Goal: Register for event/course

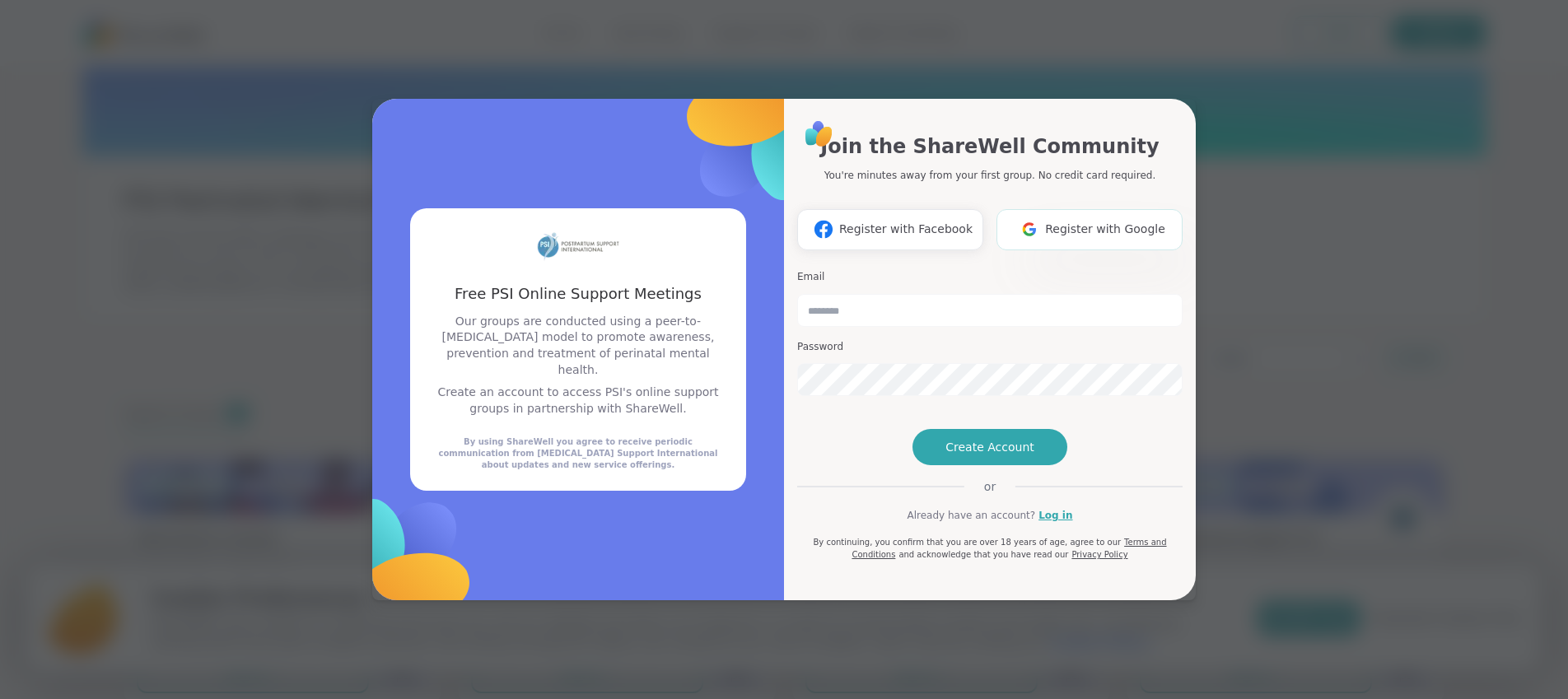
click at [1030, 214] on img at bounding box center [1029, 228] width 31 height 30
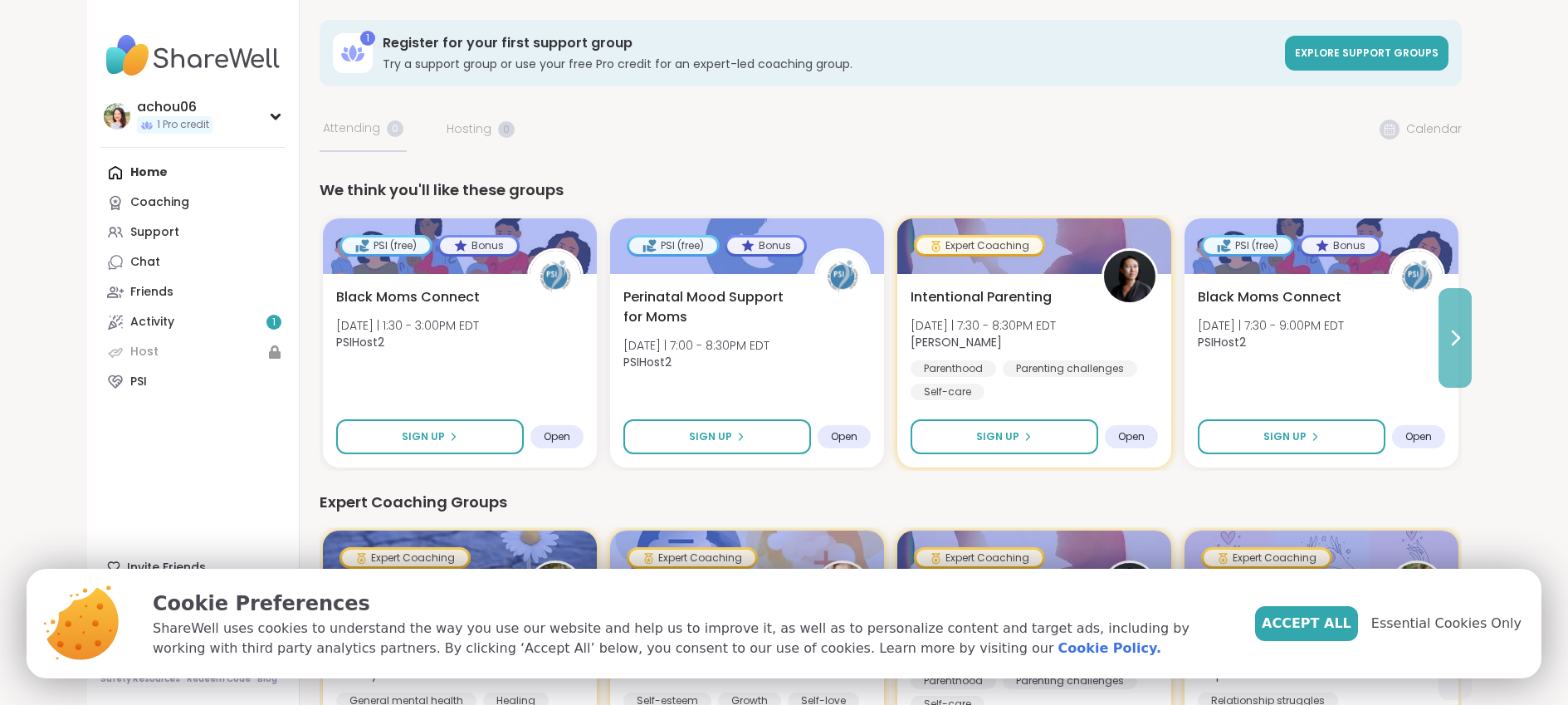
click at [1449, 346] on icon at bounding box center [1454, 337] width 20 height 20
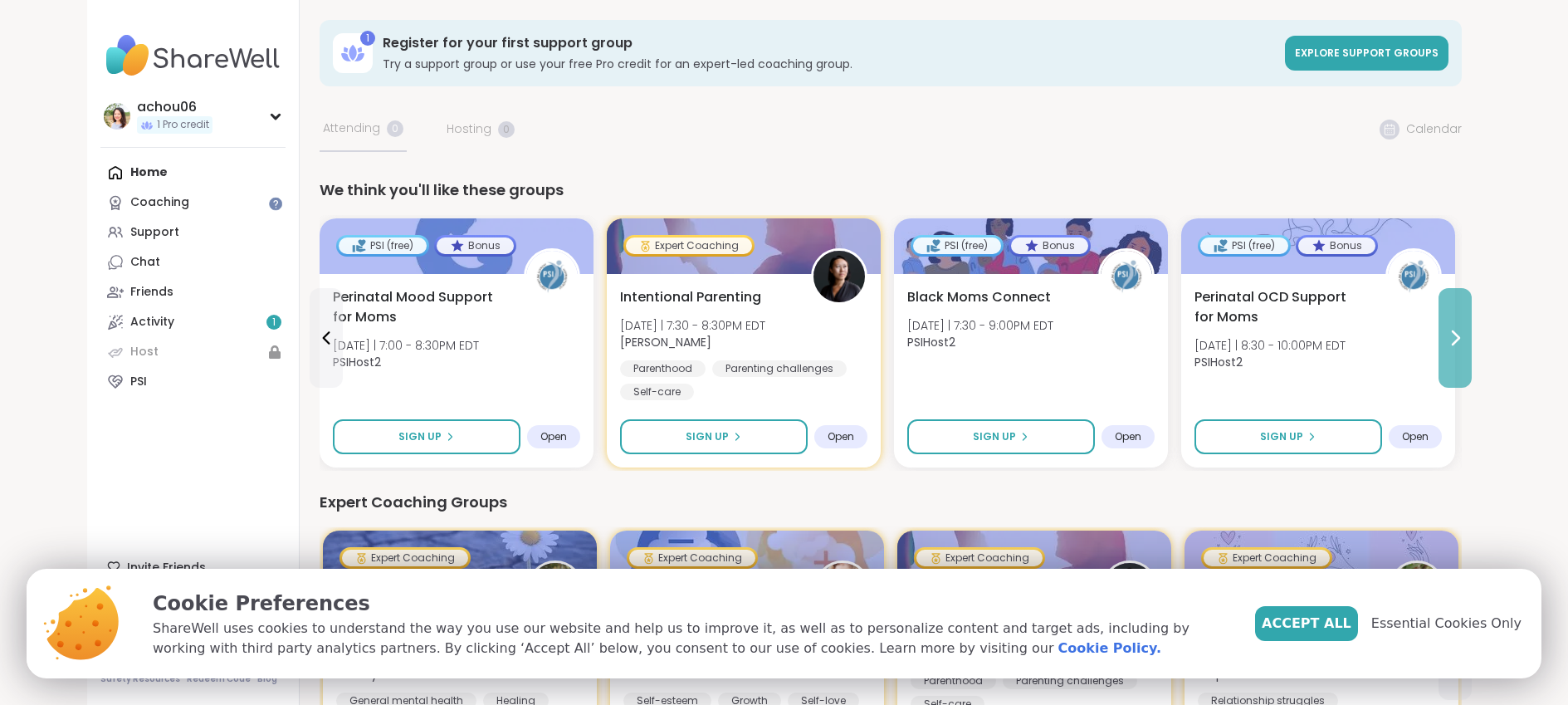
click at [1449, 346] on icon at bounding box center [1454, 337] width 20 height 20
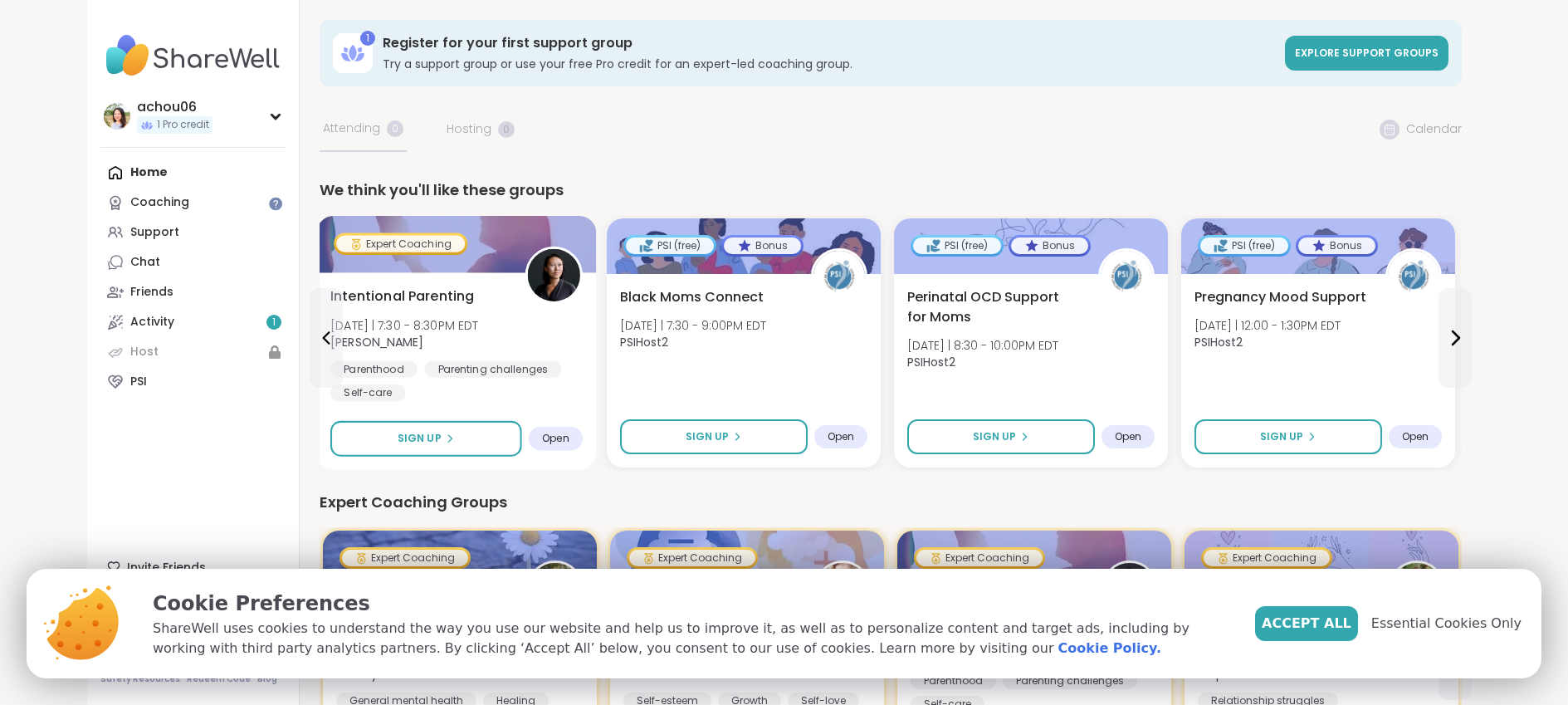
click at [427, 302] on span "Intentional Parenting" at bounding box center [402, 296] width 143 height 20
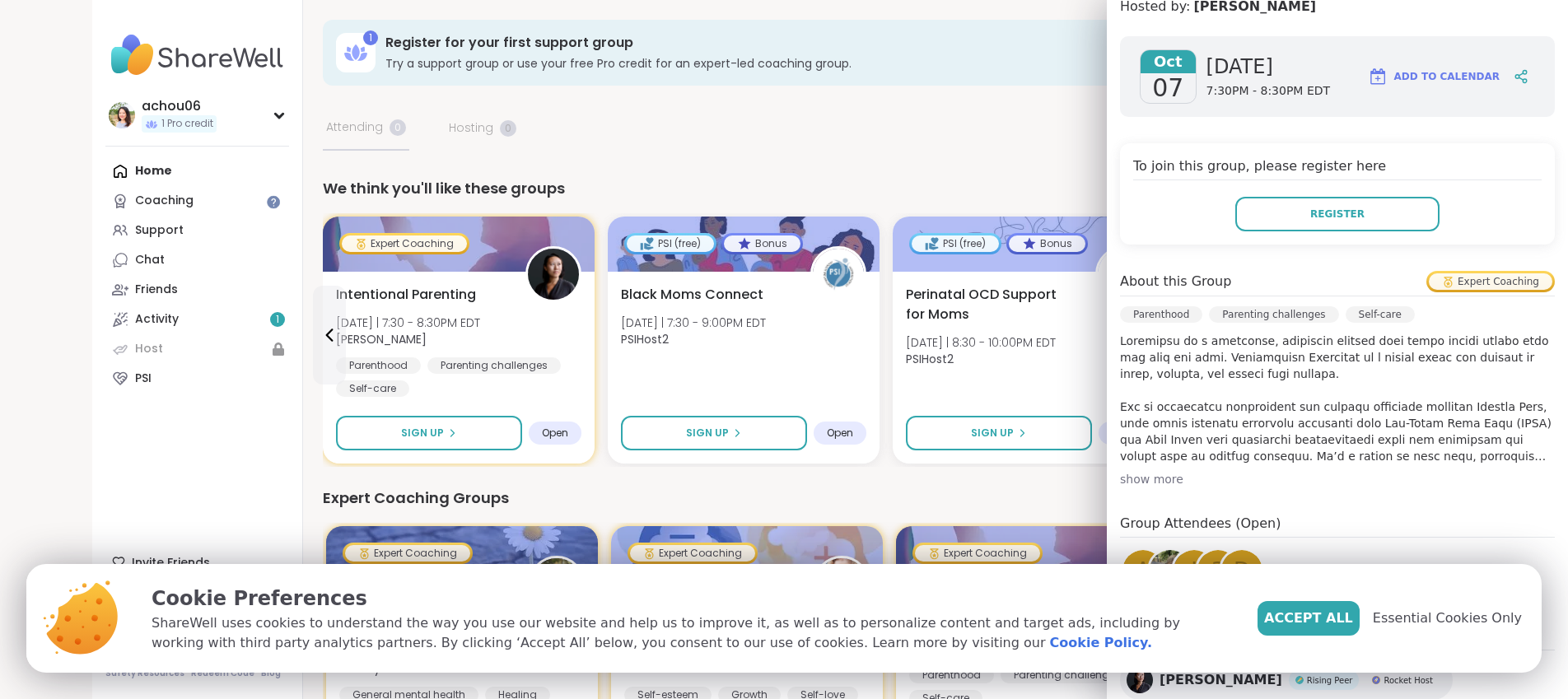
scroll to position [207, 0]
click at [1144, 471] on div "show more" at bounding box center [1338, 476] width 435 height 16
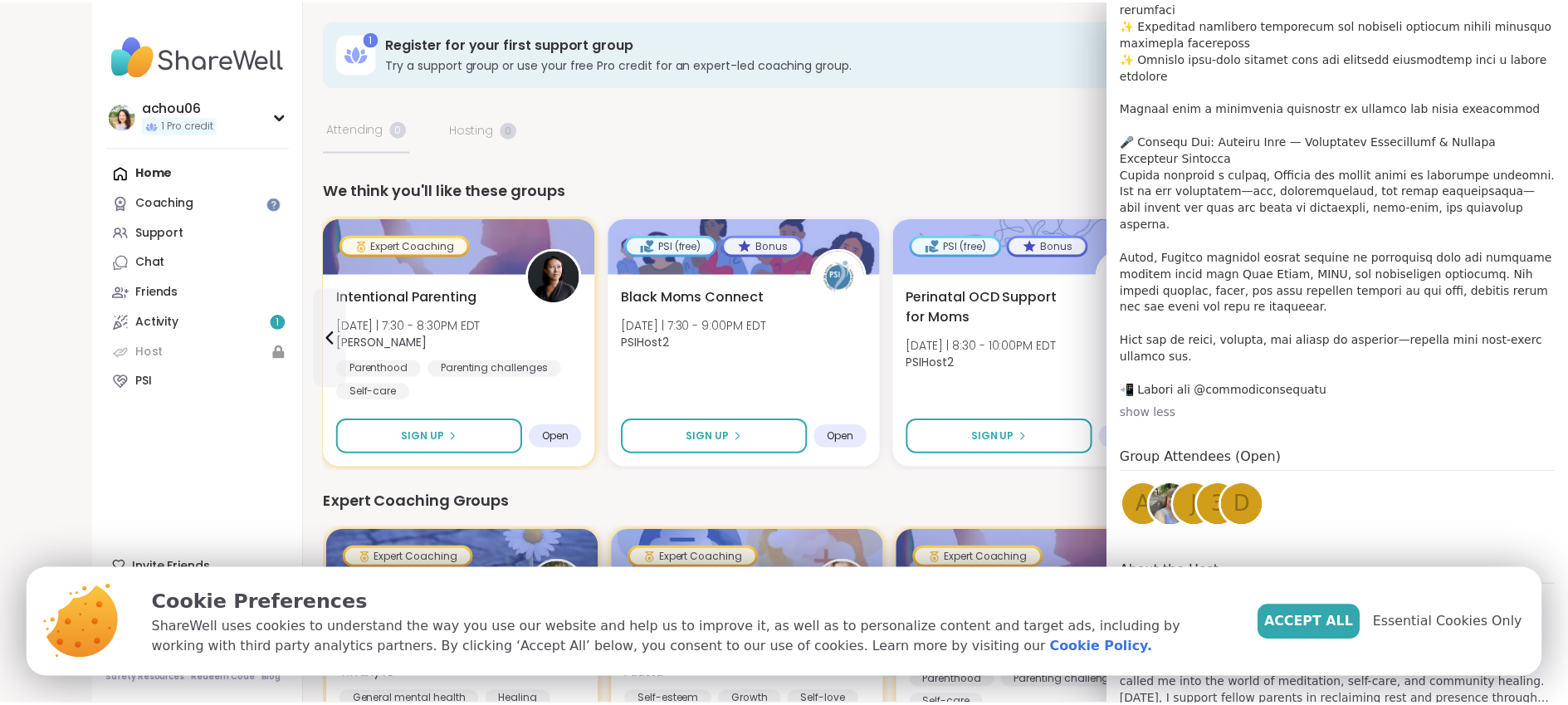
scroll to position [835, 0]
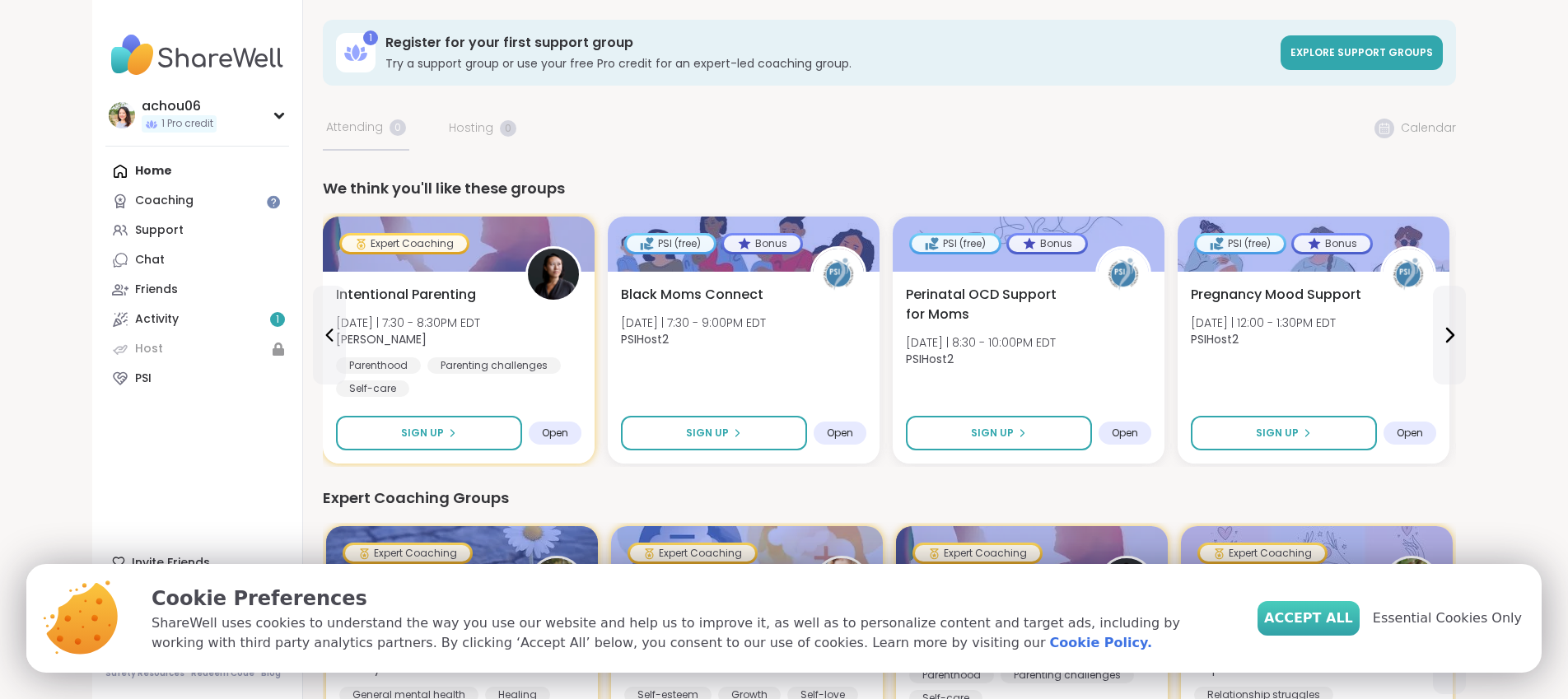
click at [1345, 623] on span "Accept All" at bounding box center [1308, 618] width 89 height 20
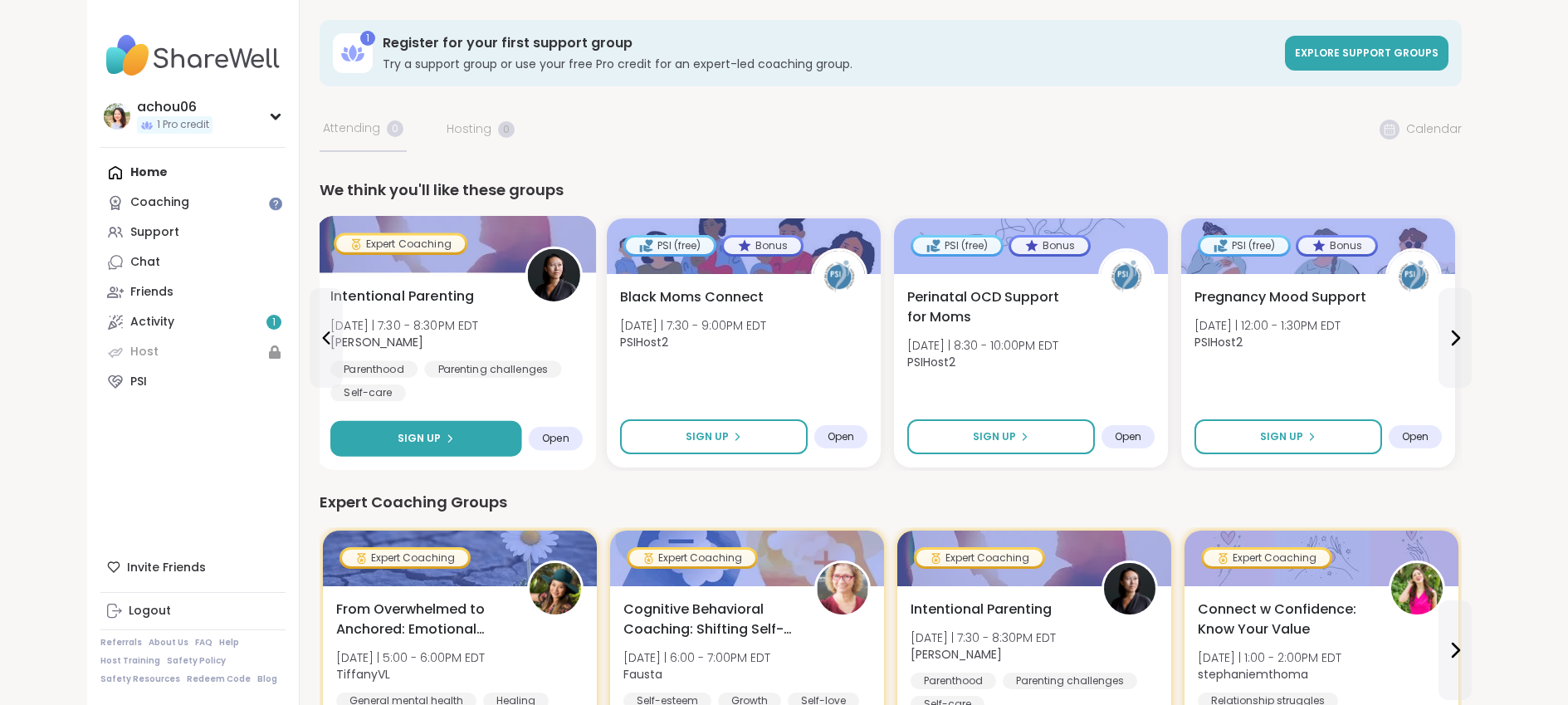
click at [376, 423] on button "Sign Up" at bounding box center [426, 438] width 192 height 36
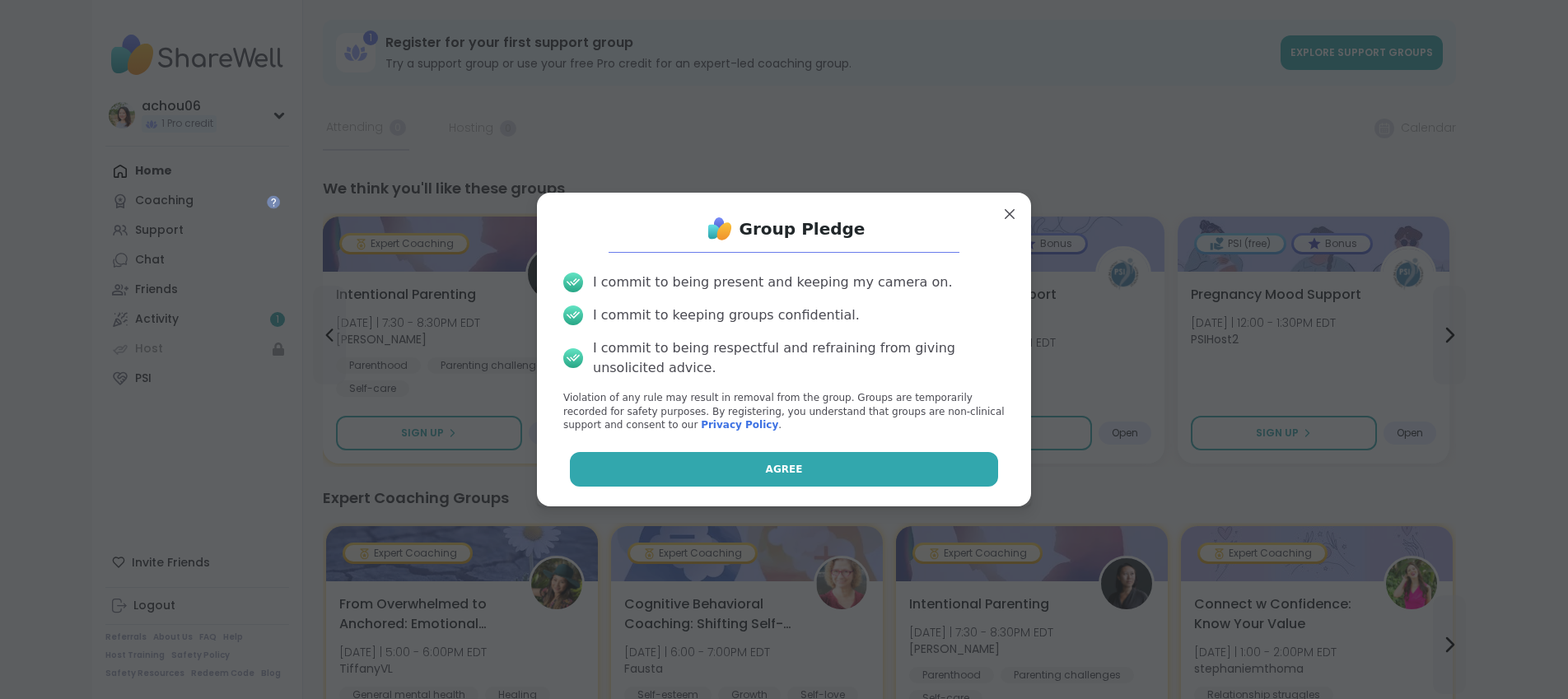
click at [701, 471] on button "Agree" at bounding box center [784, 469] width 429 height 34
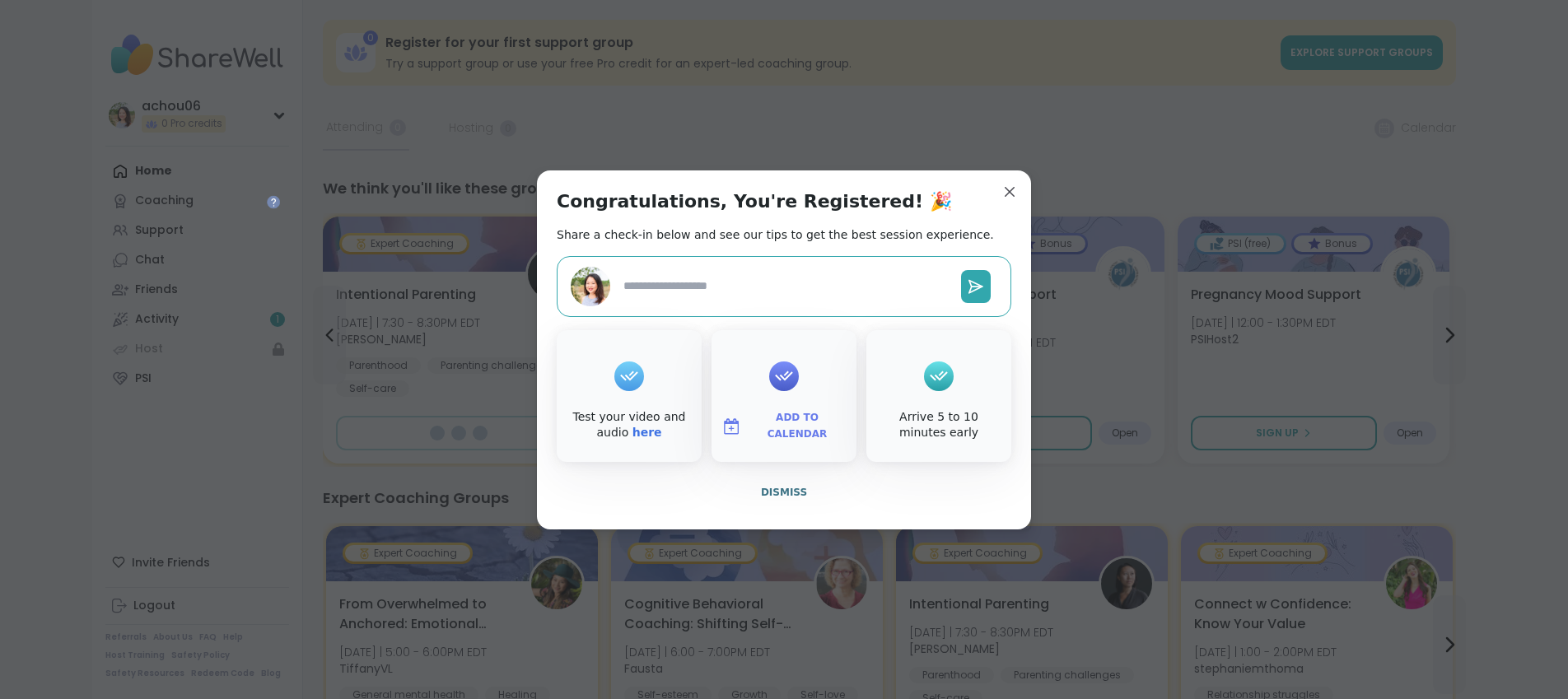
type textarea "*"
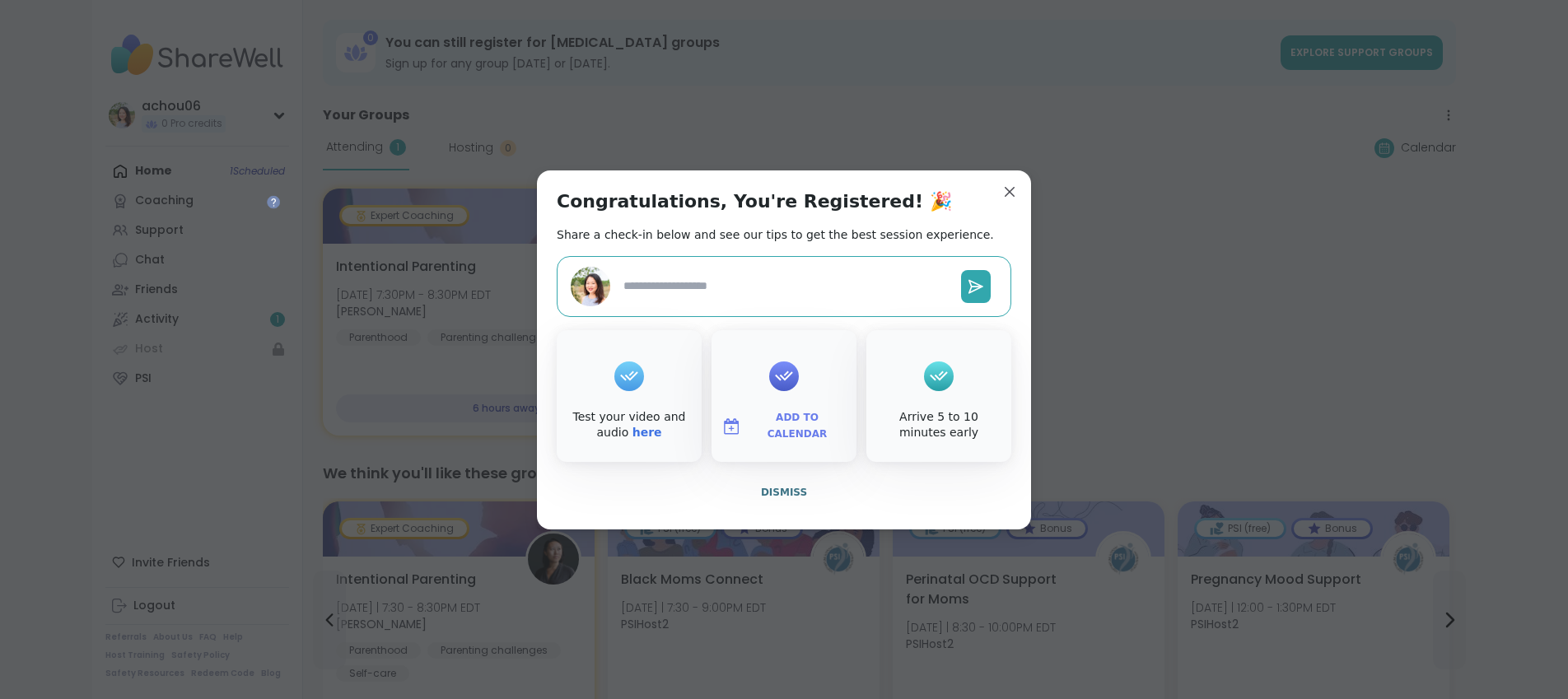
click at [762, 427] on span "Add to Calendar" at bounding box center [797, 425] width 99 height 32
click at [787, 284] on button "Google Calendar" at bounding box center [783, 277] width 125 height 36
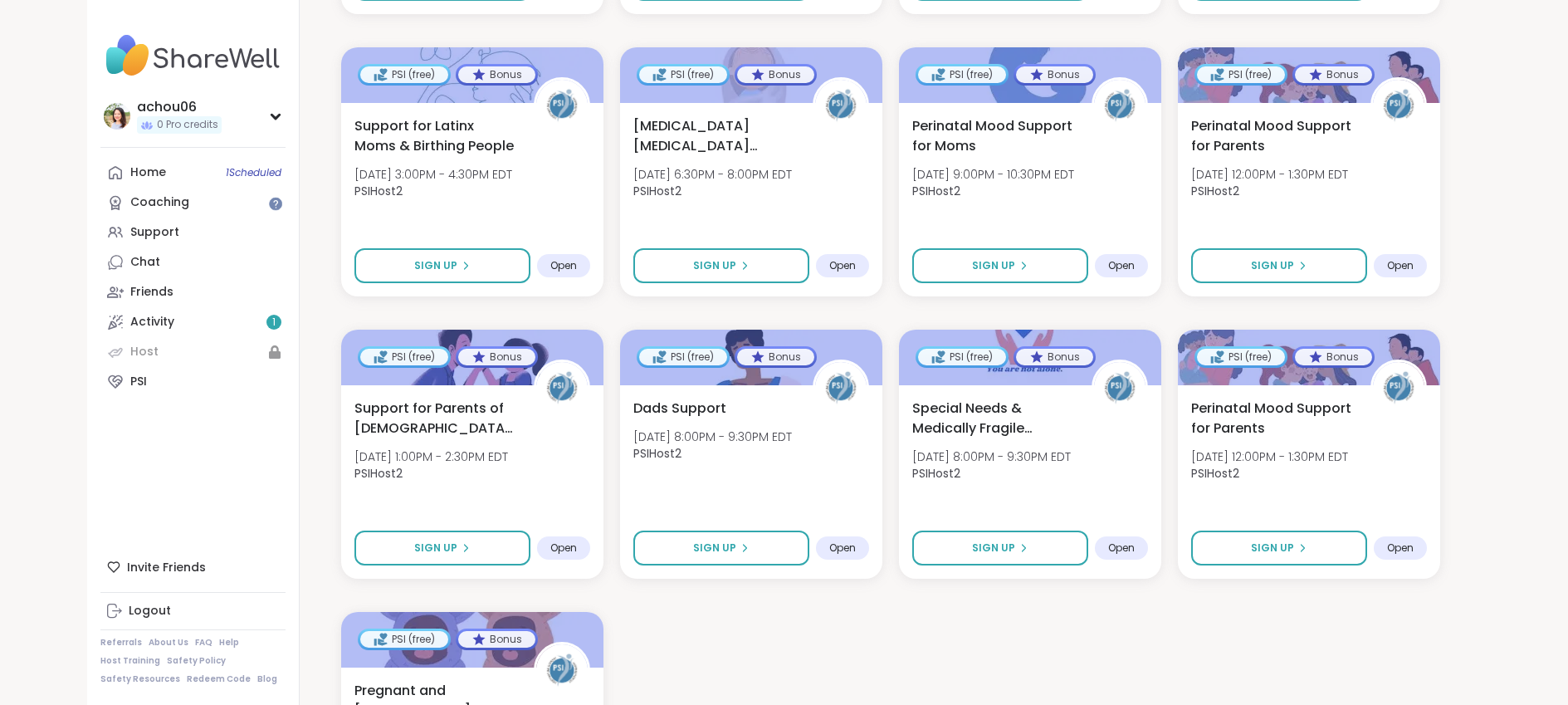
scroll to position [1533, 0]
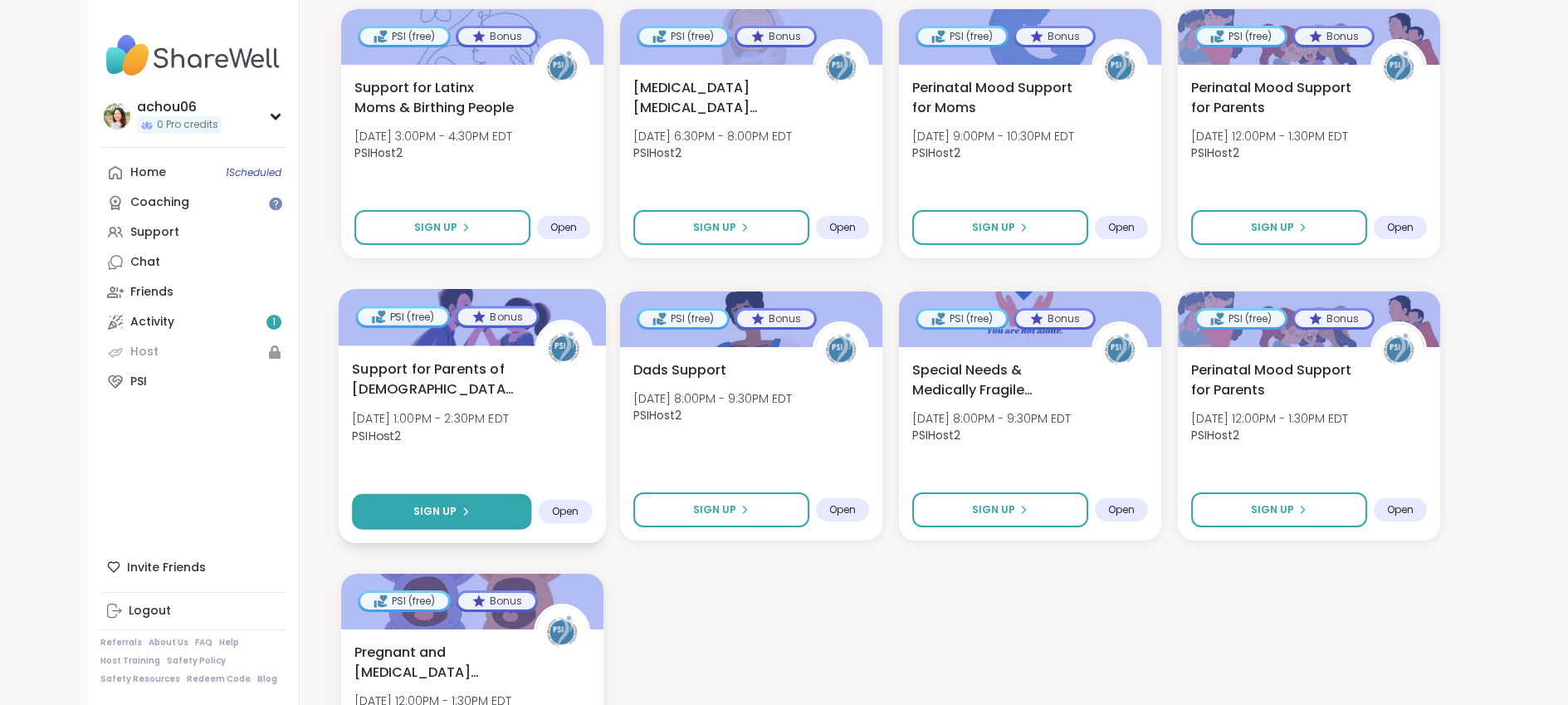
click at [486, 502] on button "Sign Up" at bounding box center [442, 511] width 179 height 36
click at [581, 500] on div "Open" at bounding box center [565, 512] width 54 height 24
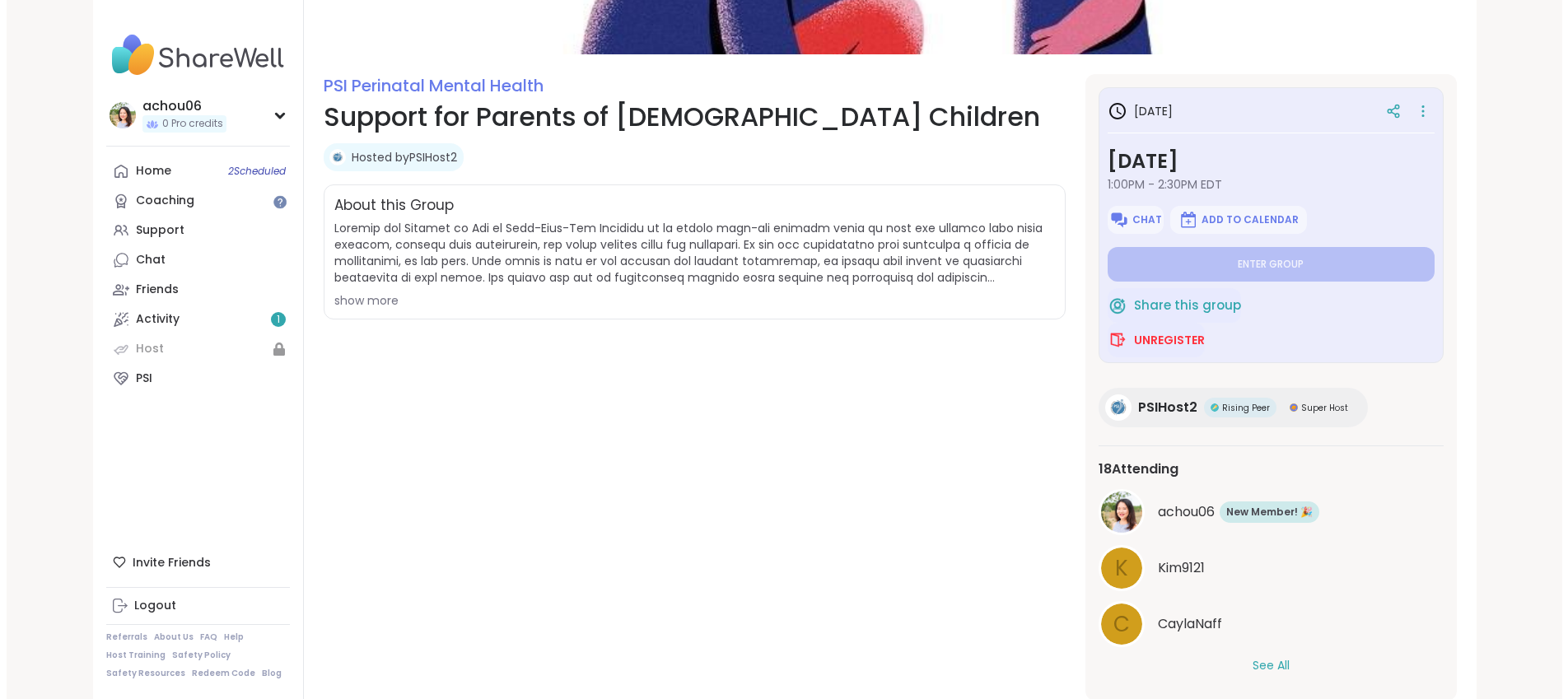
scroll to position [163, 0]
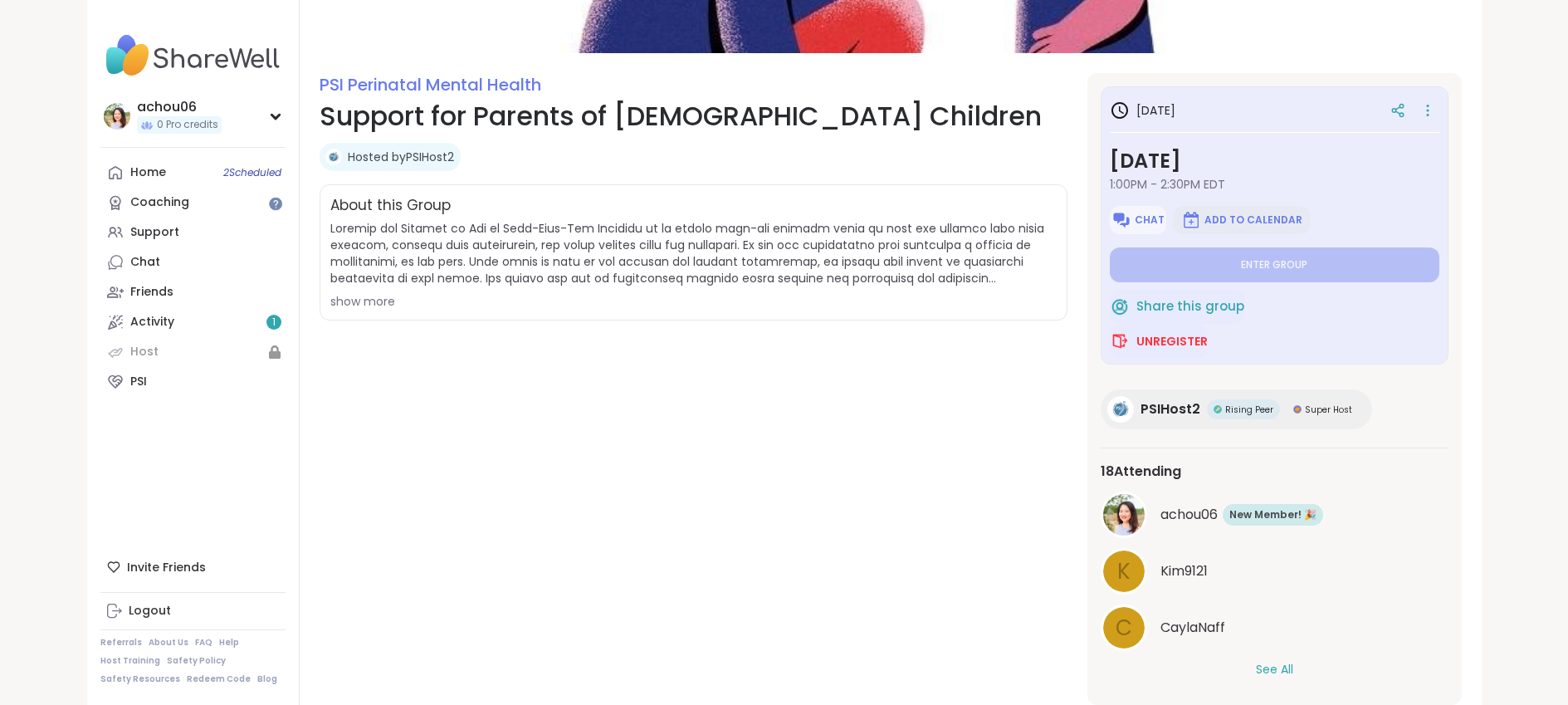
click at [1209, 215] on span "Add to Calendar" at bounding box center [1252, 219] width 98 height 13
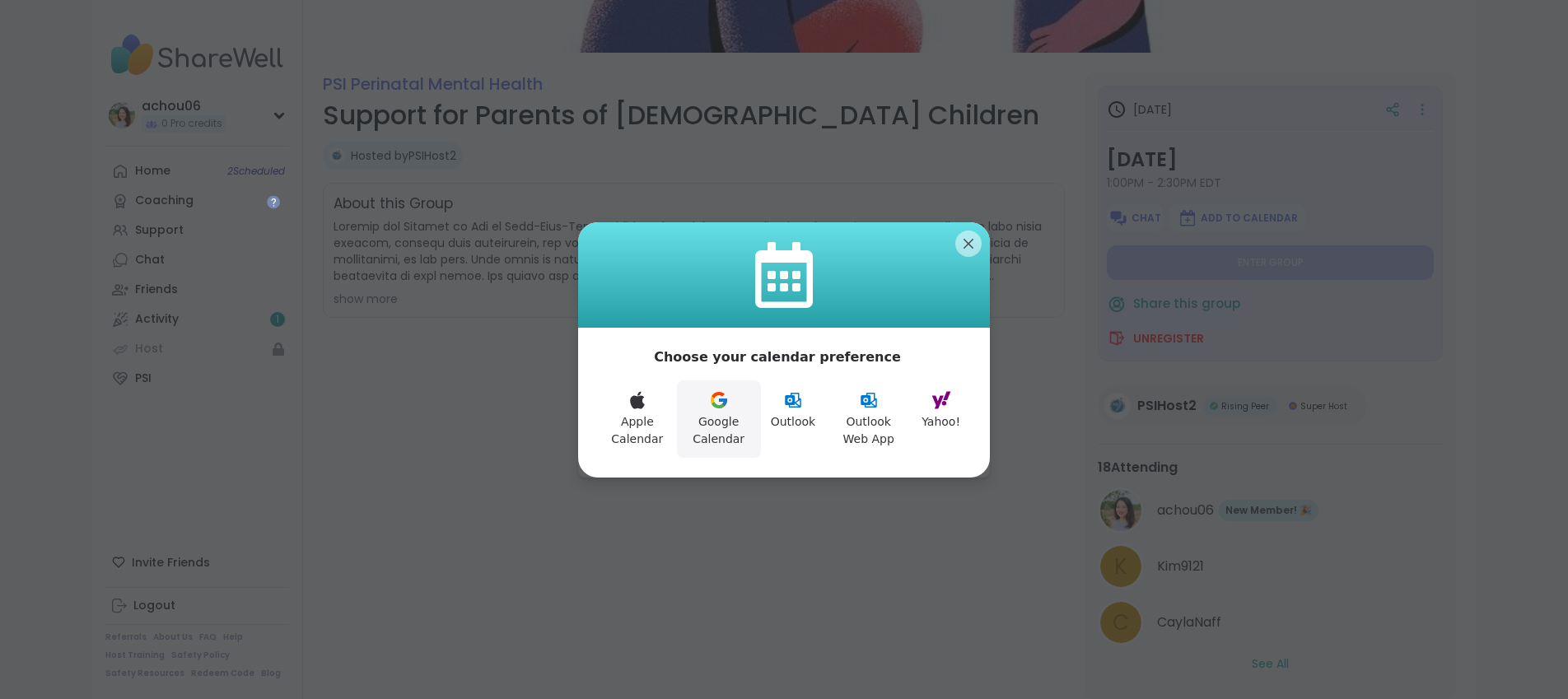
click at [699, 416] on button "Google Calendar" at bounding box center [718, 419] width 84 height 78
